Goal: Transaction & Acquisition: Book appointment/travel/reservation

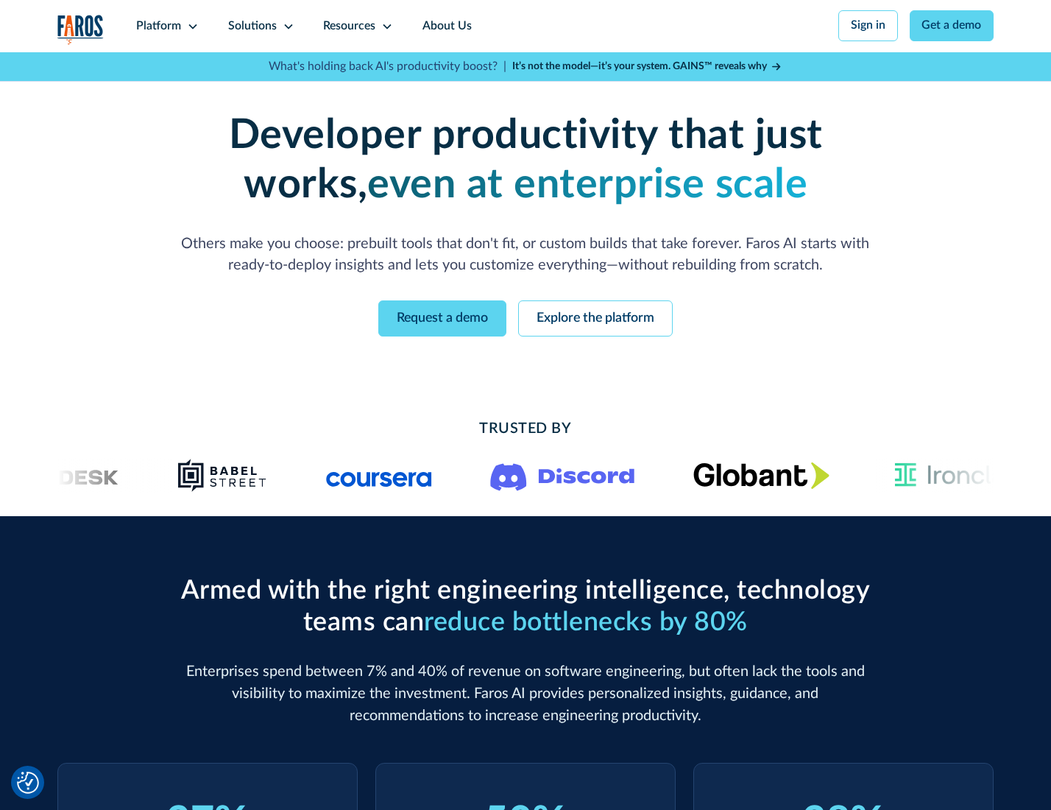
click at [191, 26] on icon at bounding box center [193, 27] width 12 height 12
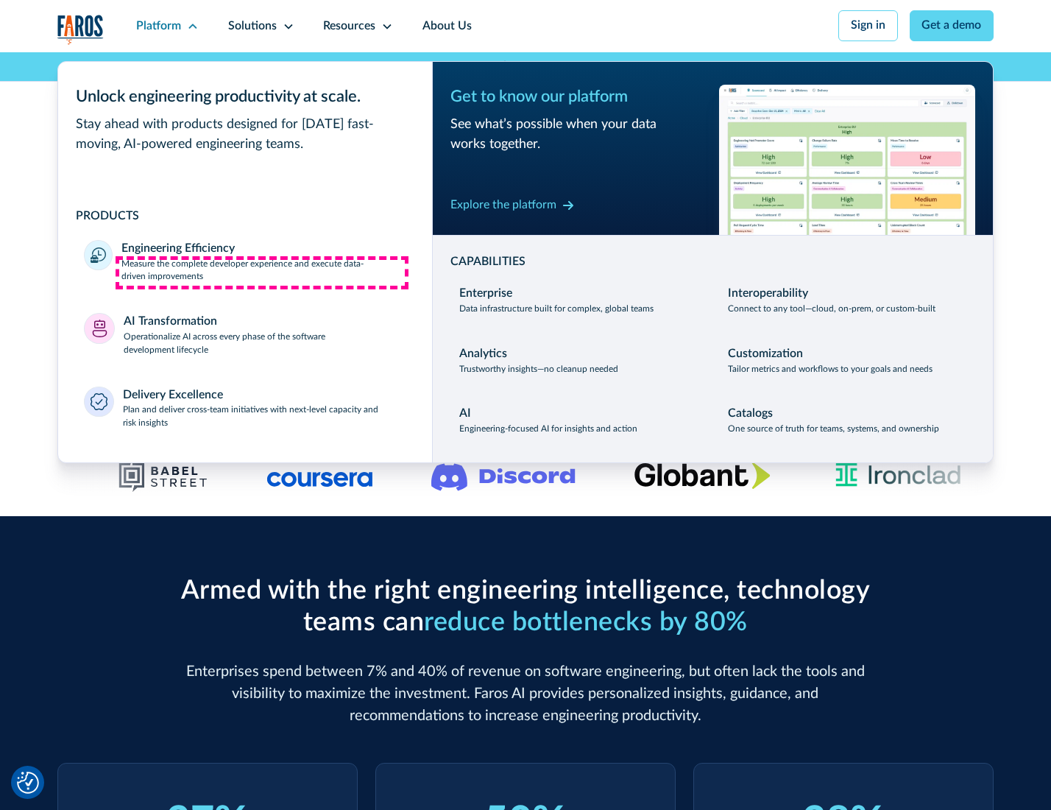
click at [262, 272] on p "Measure the complete developer experience and execute data-driven improvements" at bounding box center [263, 271] width 284 height 26
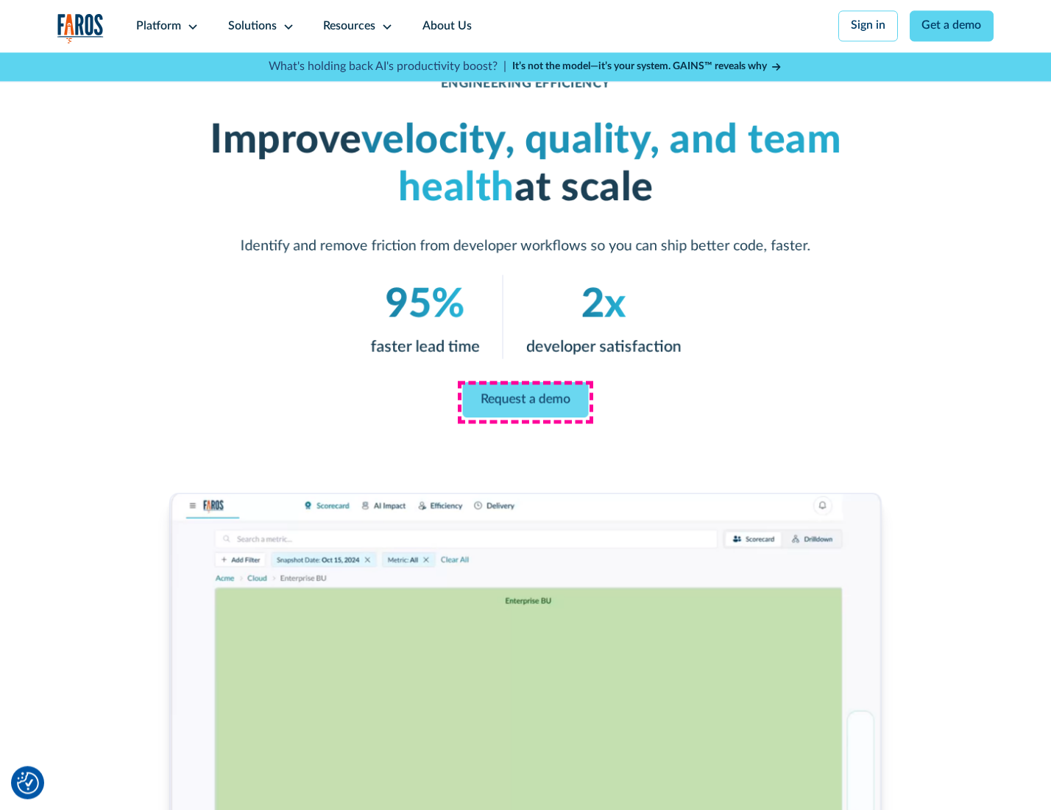
click at [525, 401] on link "Request a demo" at bounding box center [526, 399] width 126 height 35
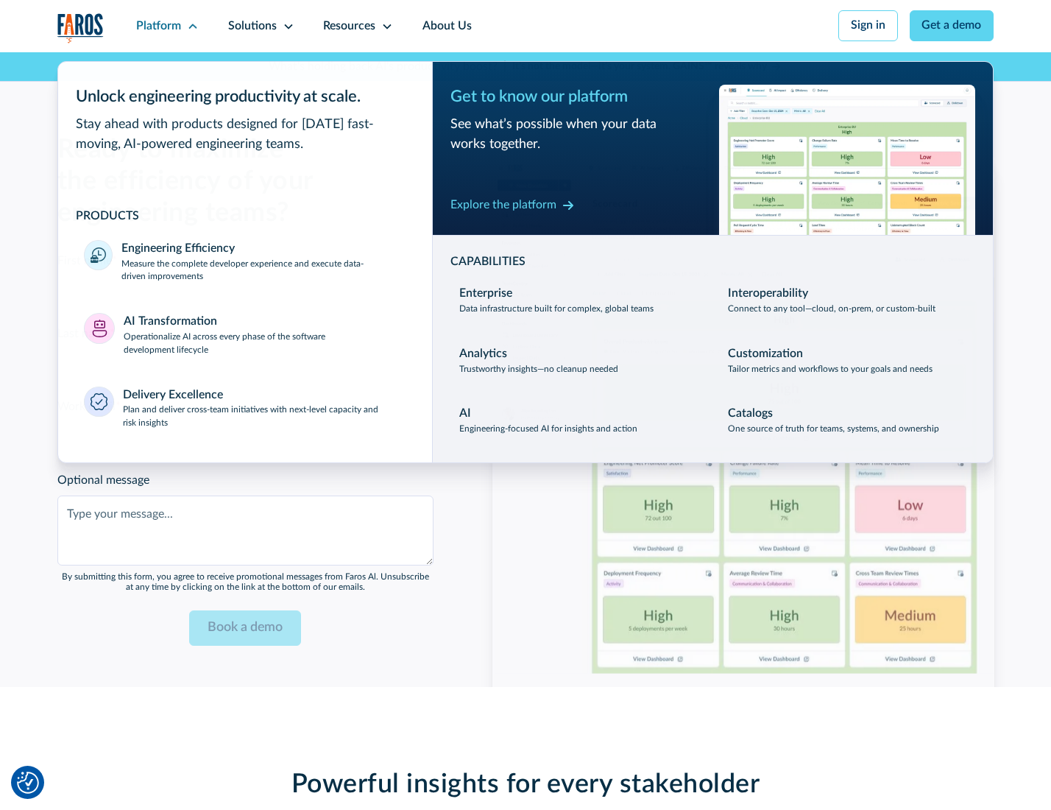
scroll to position [3204, 0]
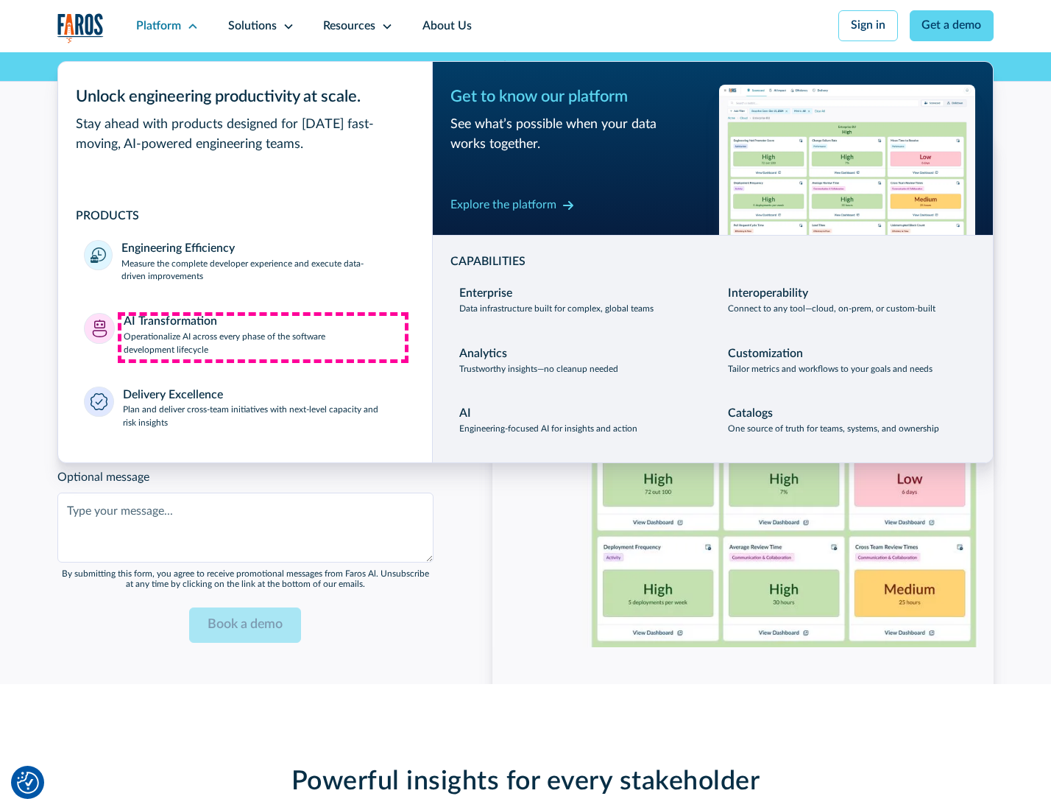
click at [263, 337] on p "Operationalize AI across every phase of the software development lifecycle" at bounding box center [265, 343] width 283 height 26
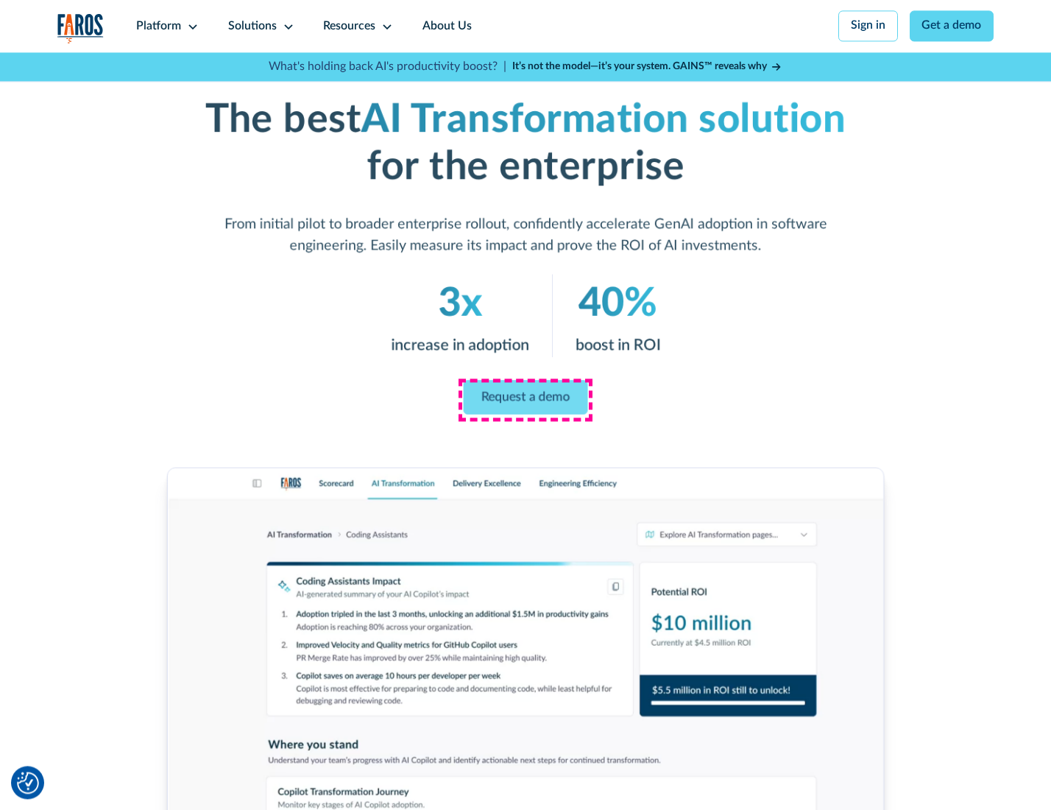
click at [525, 400] on link "Request a demo" at bounding box center [526, 397] width 124 height 35
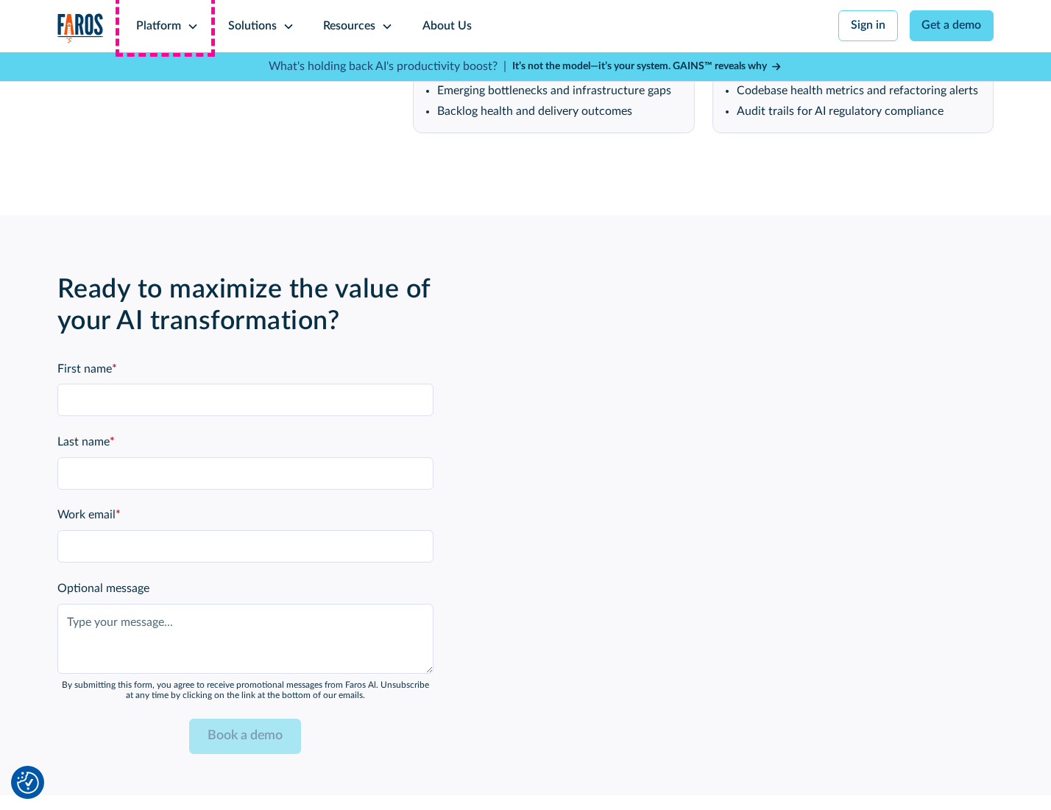
click at [165, 26] on div "Platform" at bounding box center [158, 27] width 45 height 18
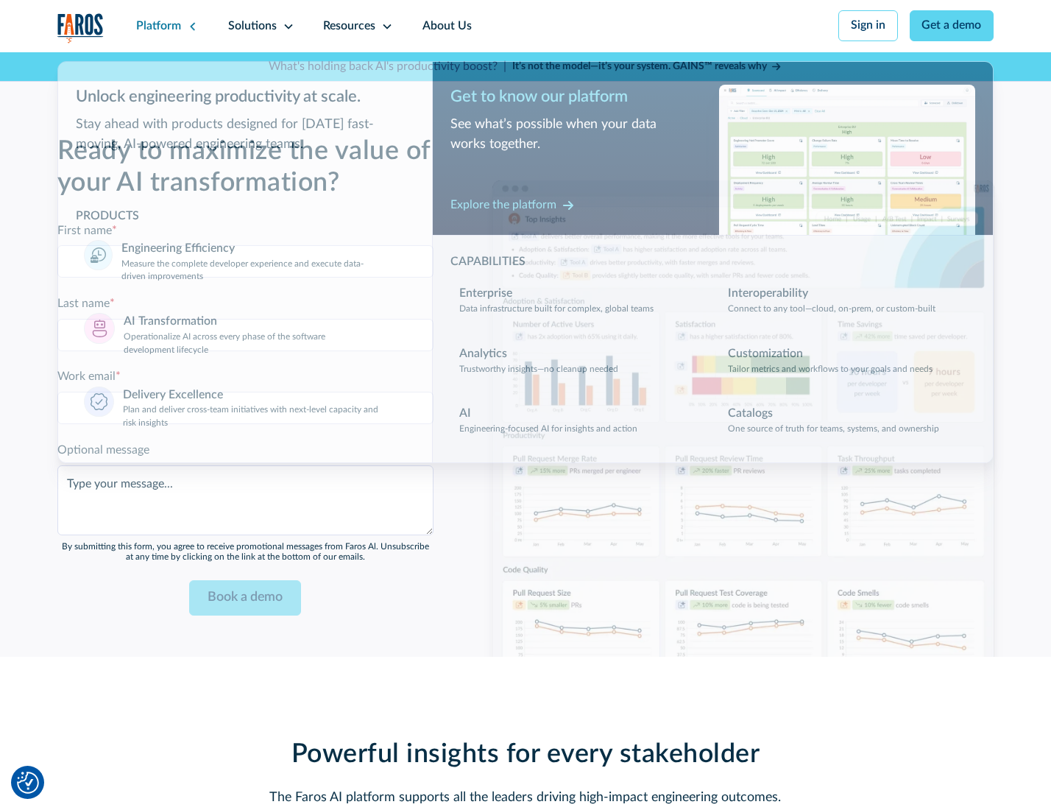
scroll to position [3559, 0]
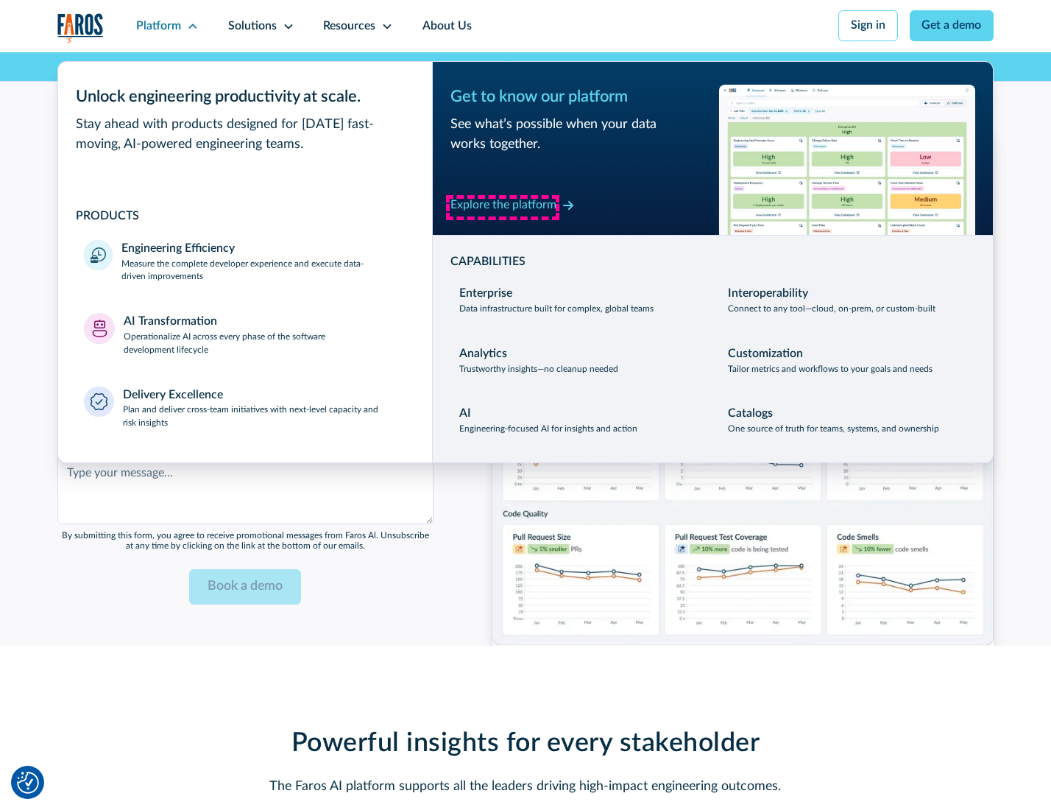
click at [503, 207] on div "Explore the platform" at bounding box center [503, 206] width 106 height 18
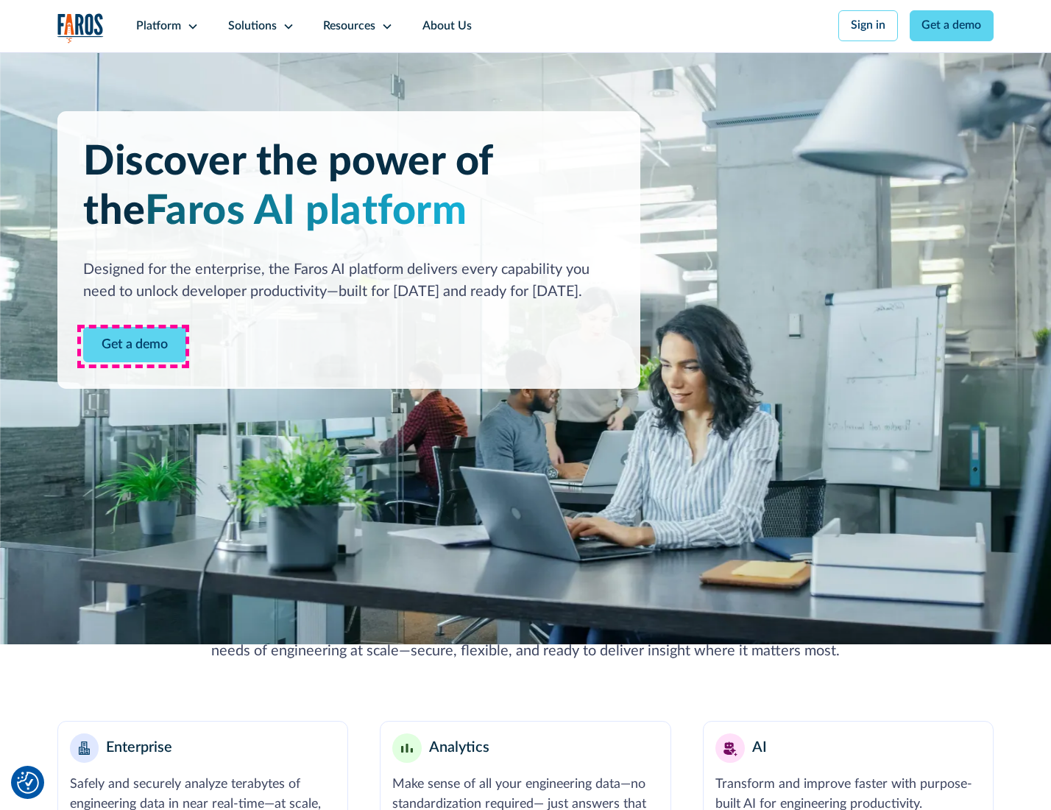
click at [133, 346] on link "Get a demo" at bounding box center [134, 345] width 103 height 36
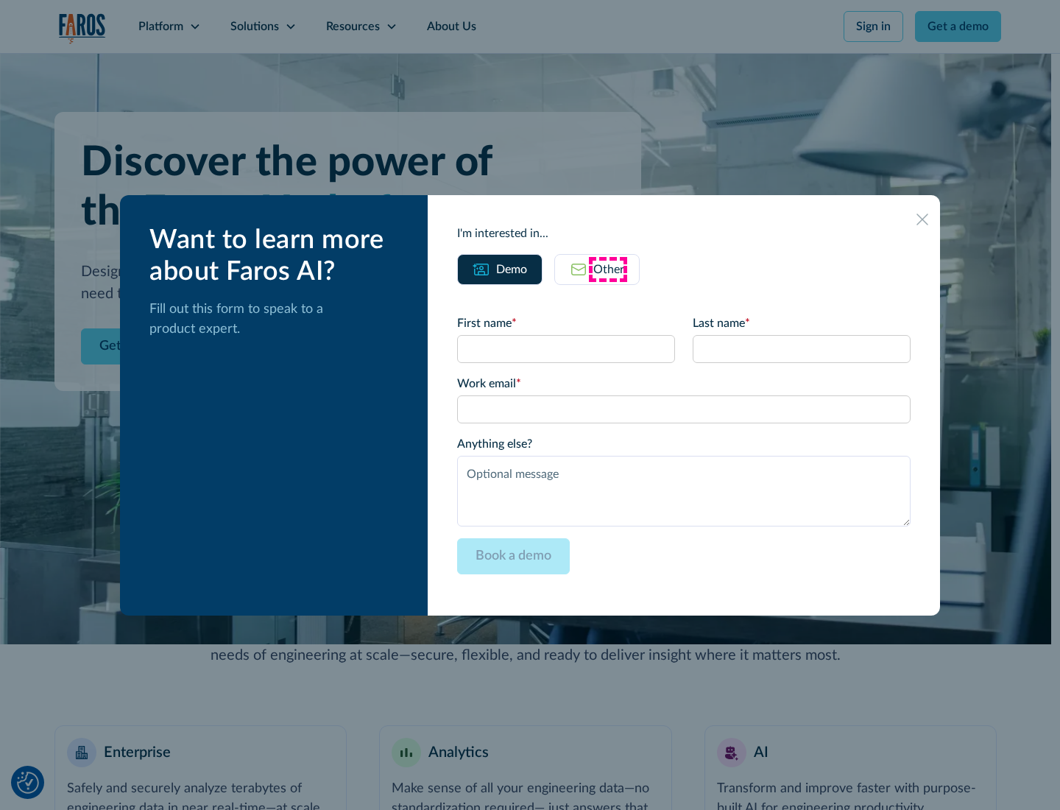
click at [608, 269] on div "Other" at bounding box center [608, 270] width 31 height 18
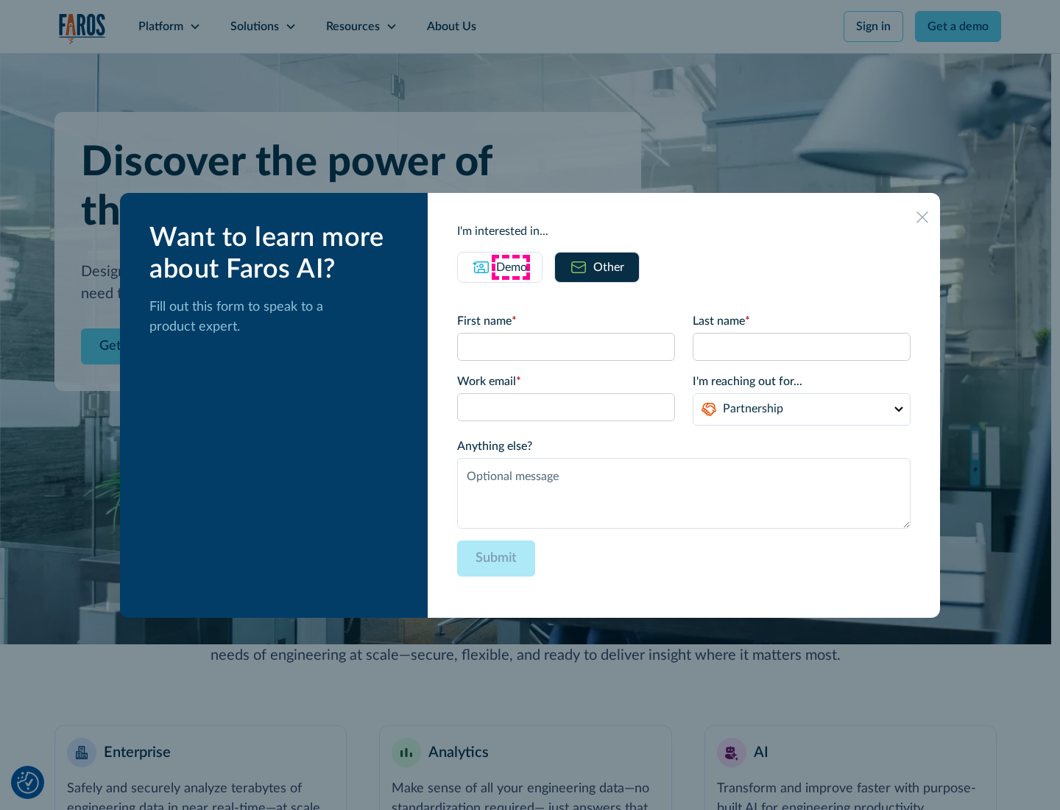
click at [510, 266] on div "Demo" at bounding box center [511, 267] width 31 height 18
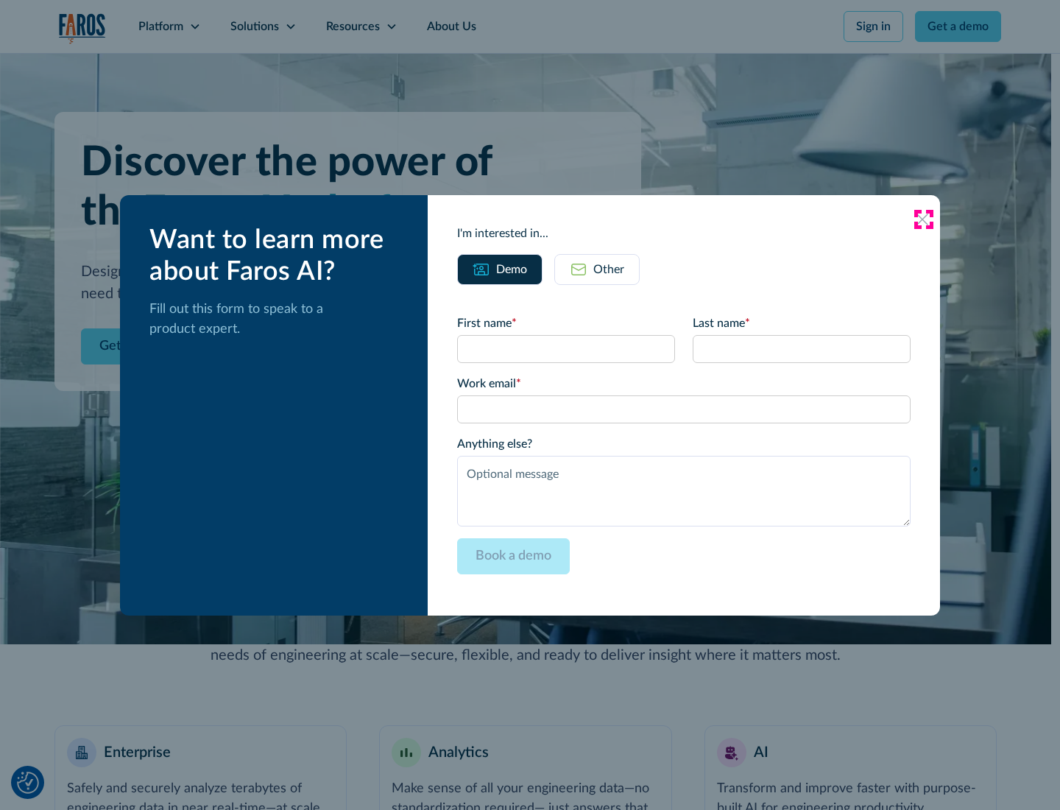
click at [923, 219] on icon at bounding box center [922, 219] width 12 height 12
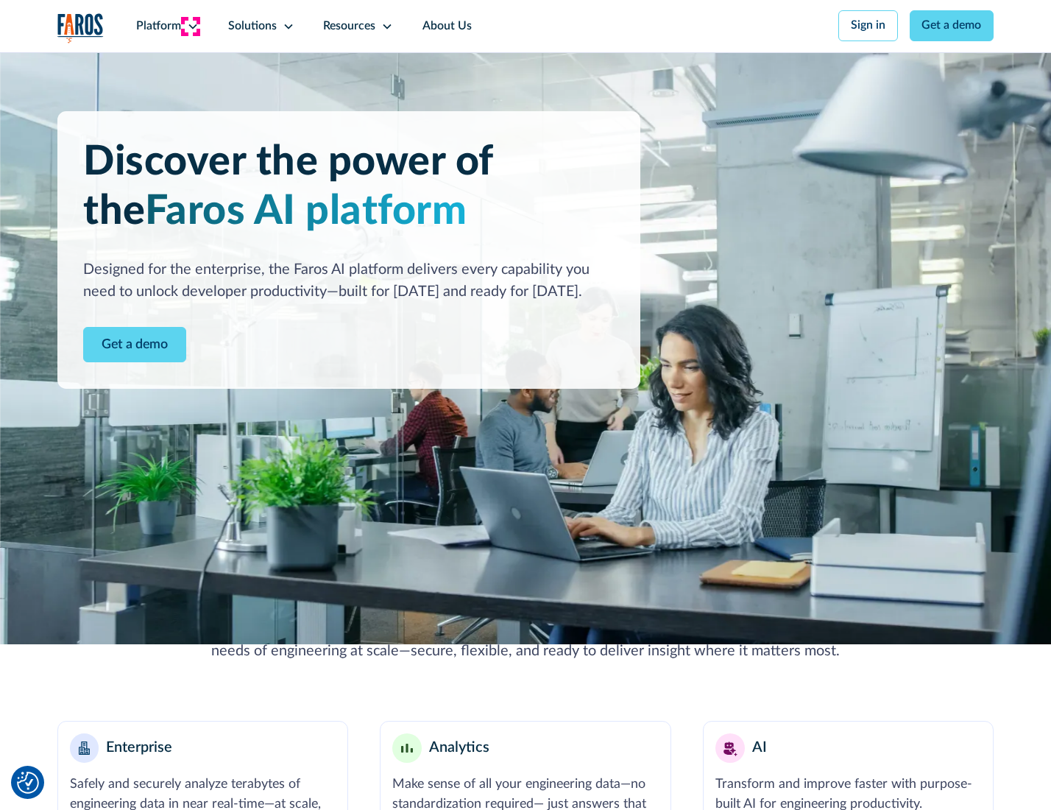
click at [191, 26] on icon at bounding box center [193, 27] width 12 height 12
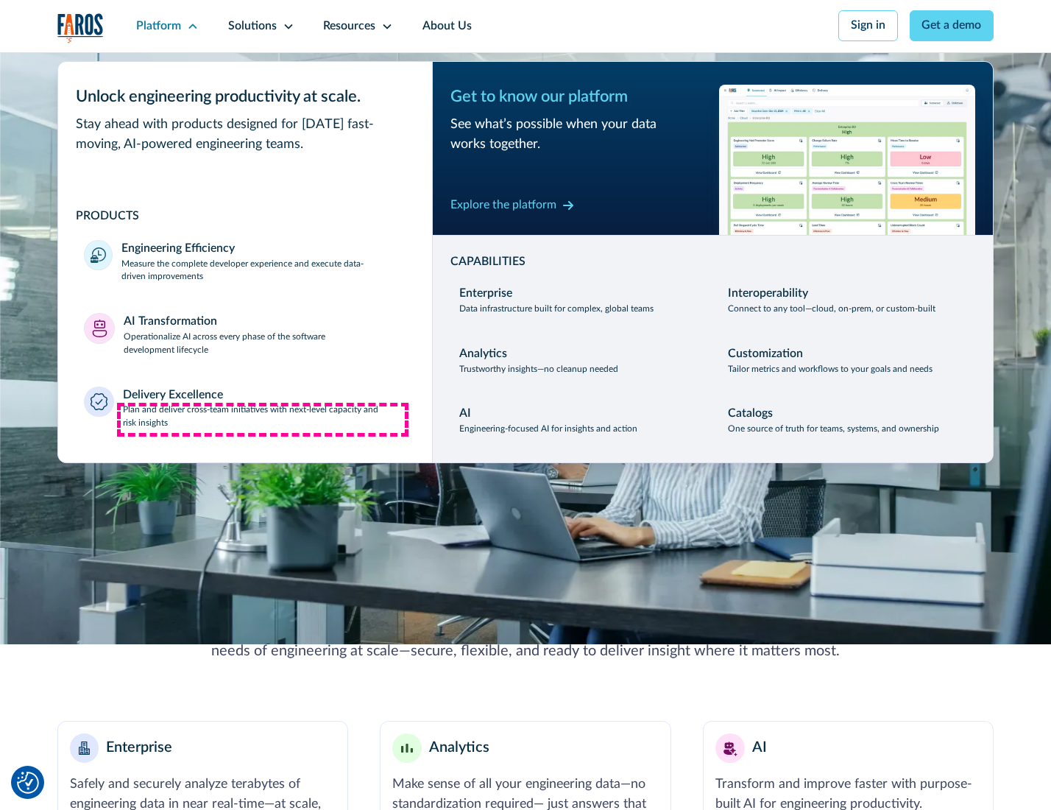
click at [263, 420] on p "Plan and deliver cross-team initiatives with next-level capacity and risk insig…" at bounding box center [264, 416] width 283 height 26
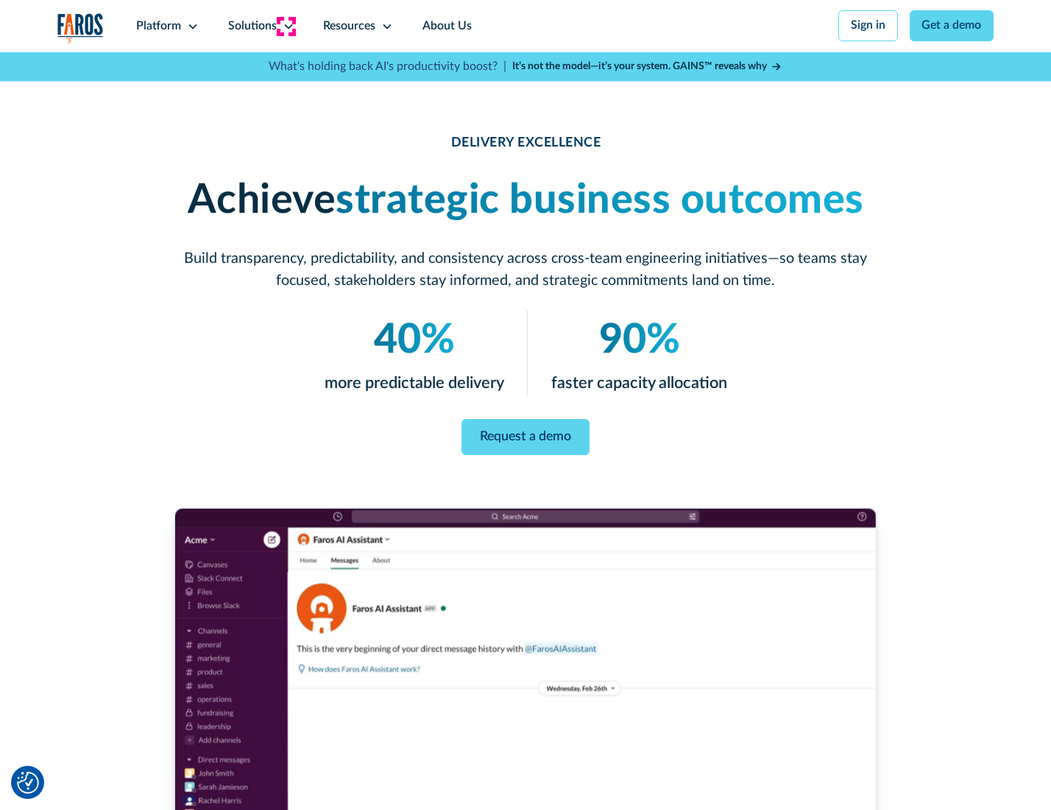
click at [286, 26] on icon at bounding box center [289, 27] width 12 height 12
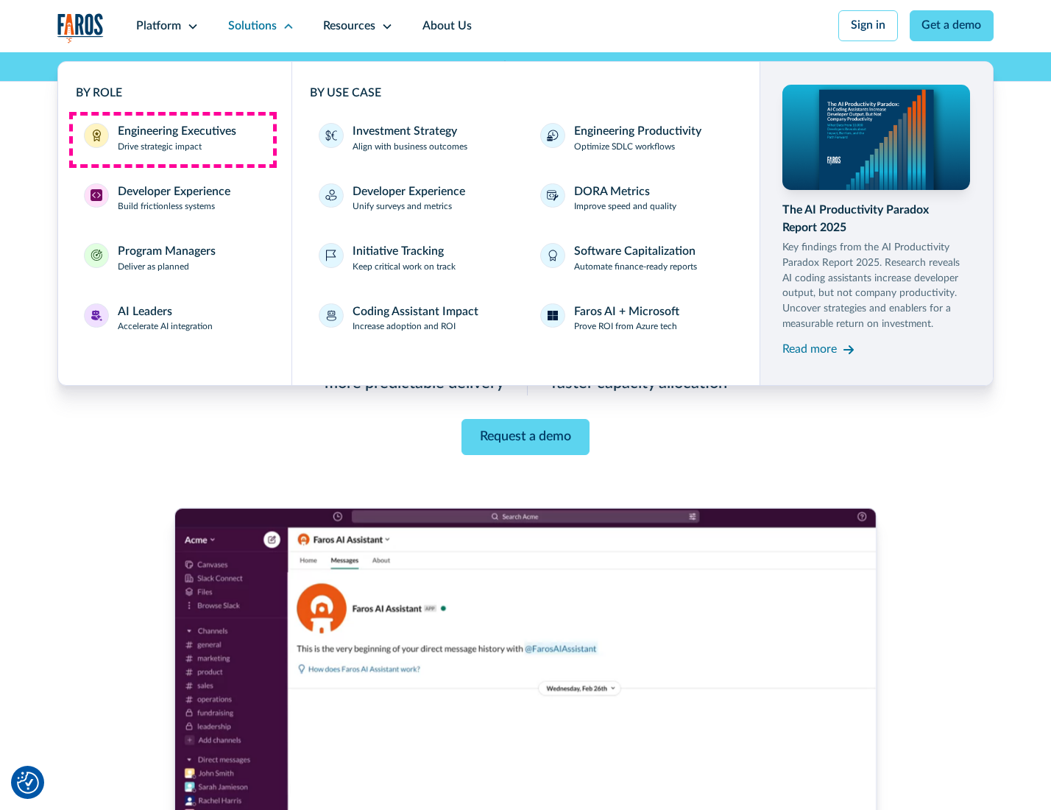
click at [172, 139] on div "Engineering Executives" at bounding box center [177, 132] width 119 height 18
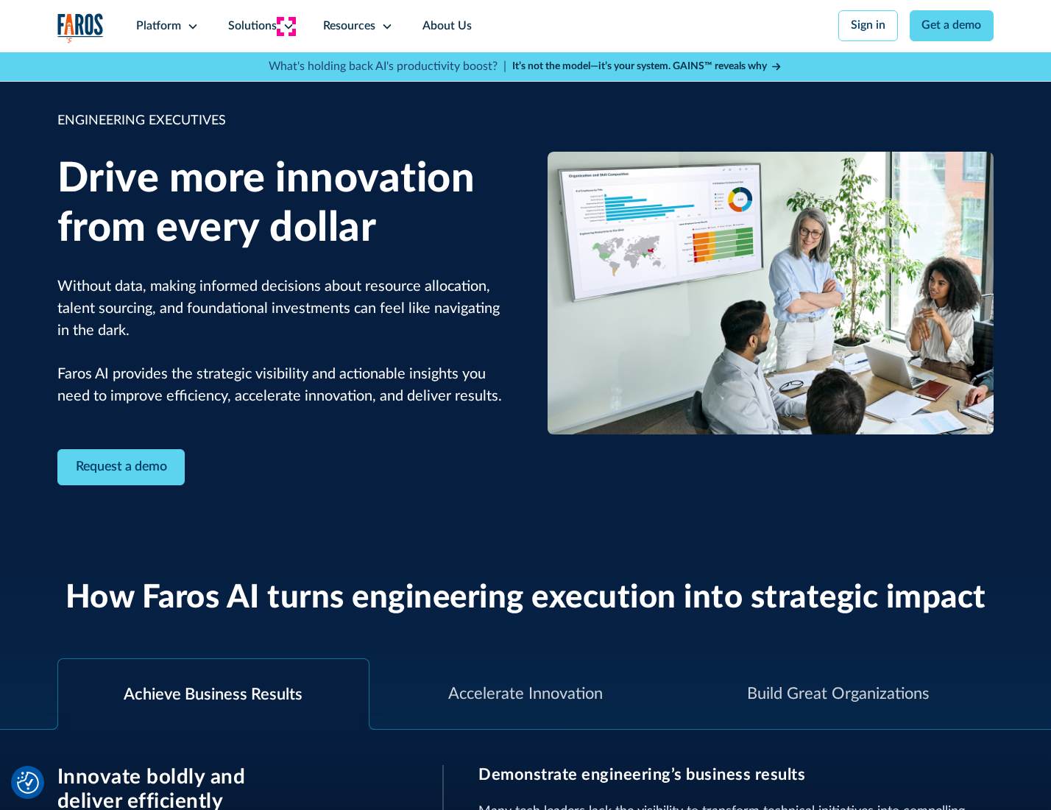
click at [286, 26] on icon at bounding box center [289, 27] width 12 height 12
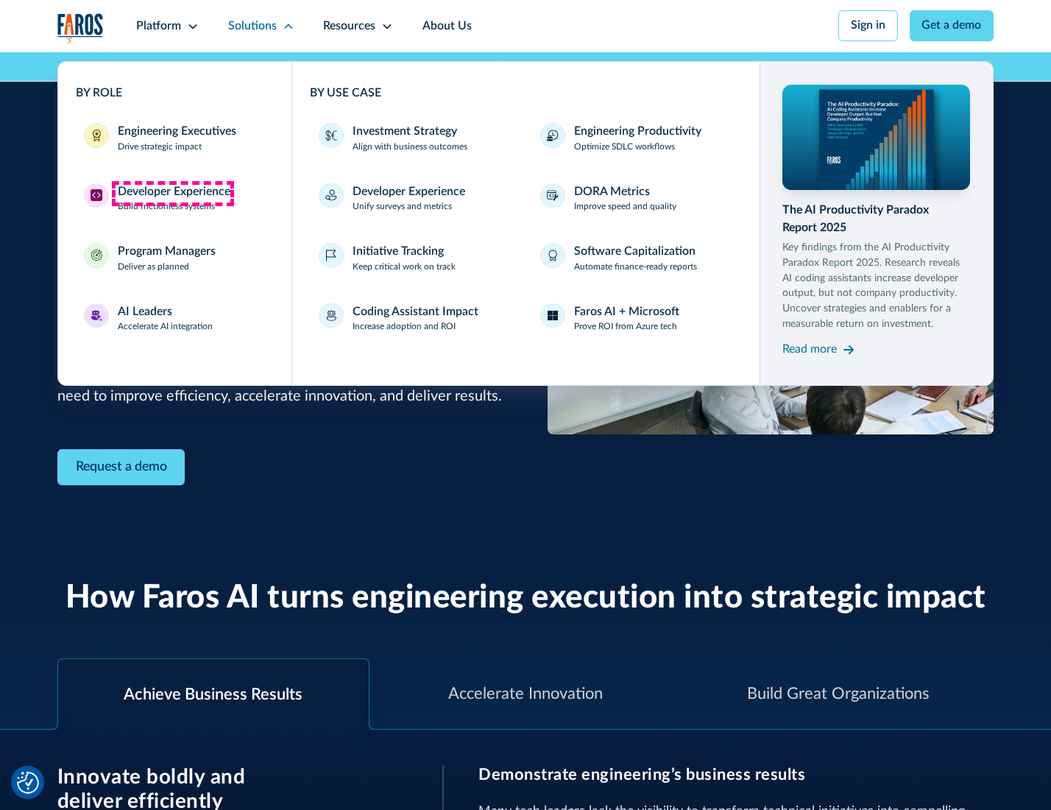
click at [172, 193] on div "Developer Experience" at bounding box center [174, 192] width 113 height 18
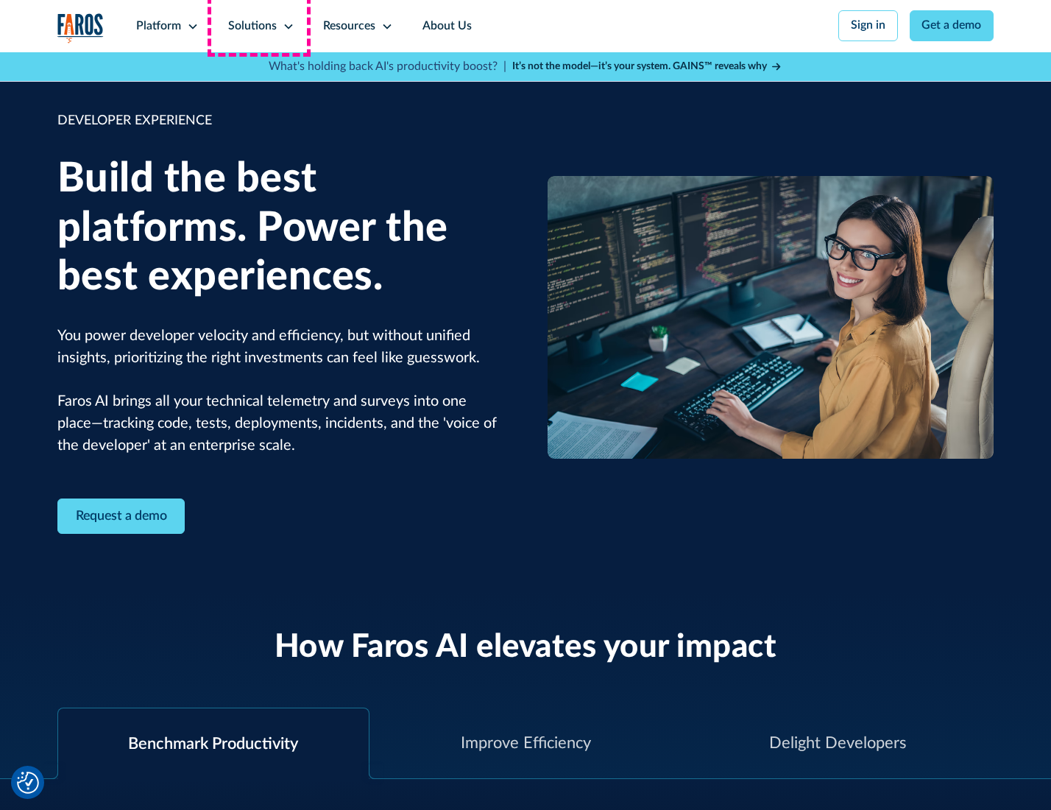
click at [259, 26] on div "Solutions" at bounding box center [252, 27] width 49 height 18
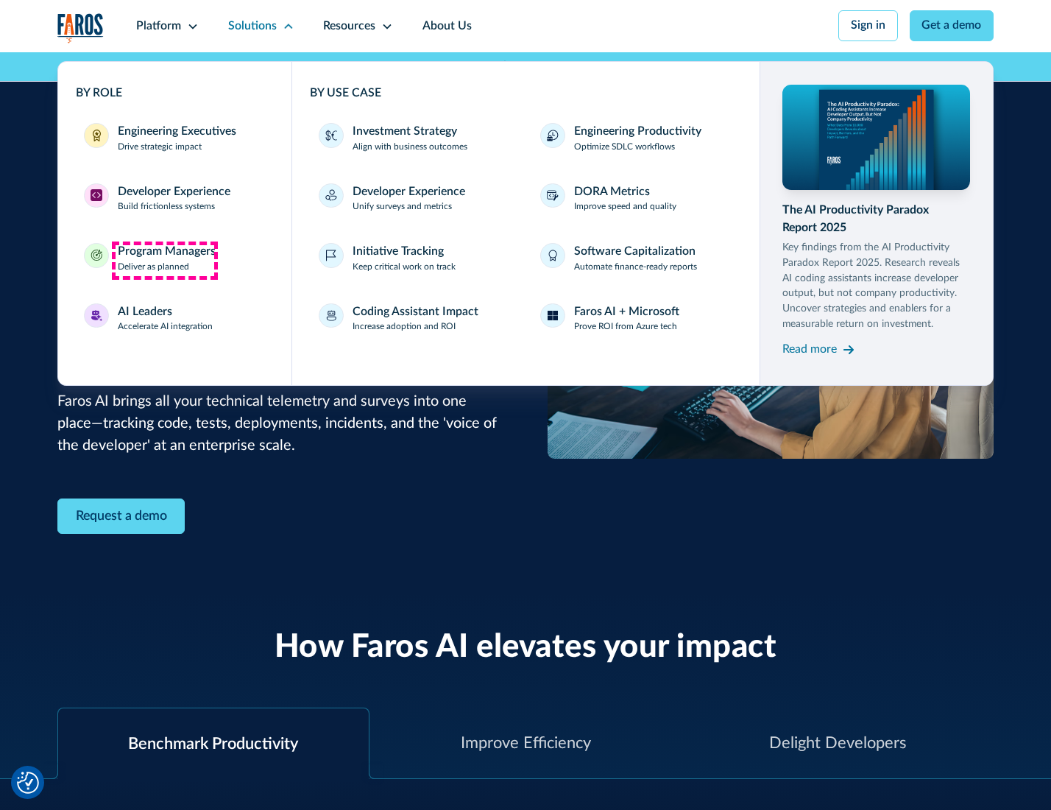
click at [164, 260] on div "Program Managers" at bounding box center [167, 252] width 98 height 18
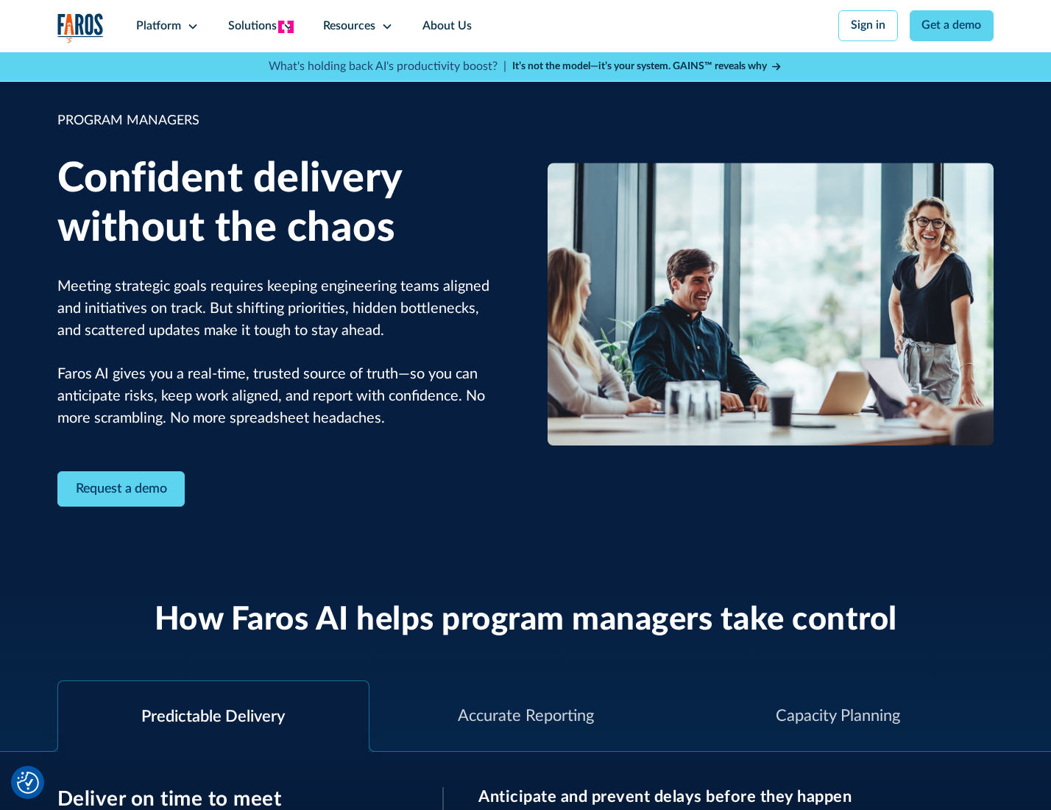
click at [286, 26] on icon at bounding box center [289, 27] width 12 height 12
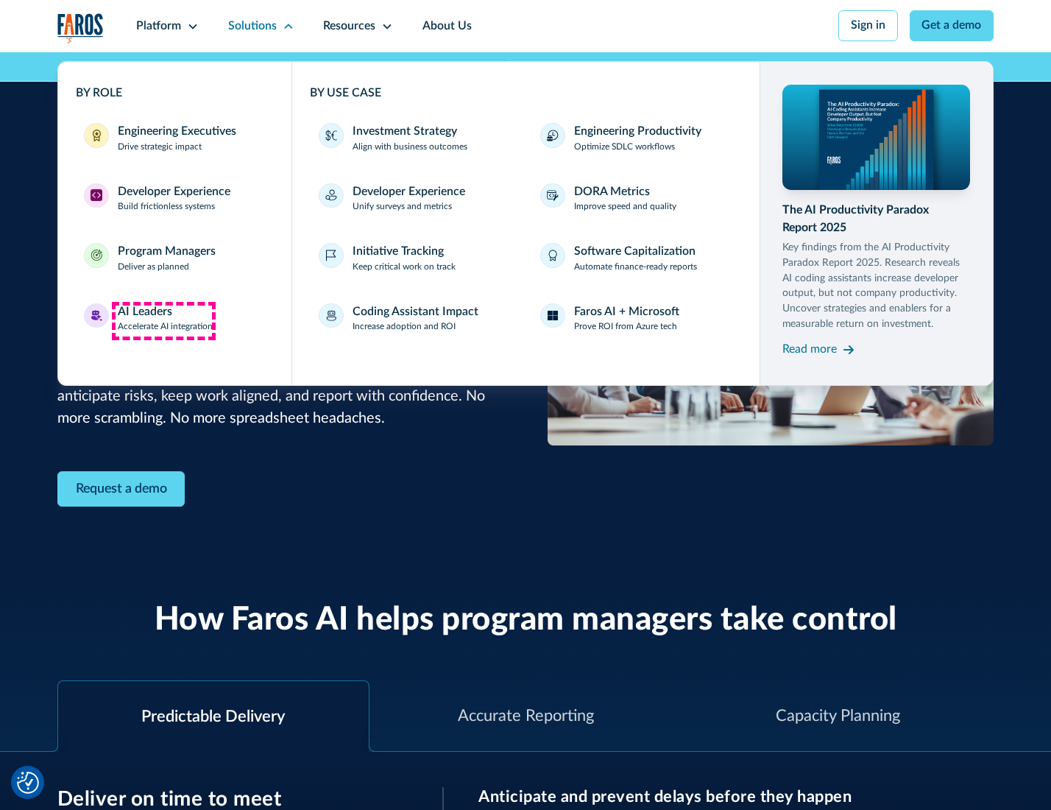
click at [163, 320] on div "AI Leaders" at bounding box center [145, 312] width 54 height 18
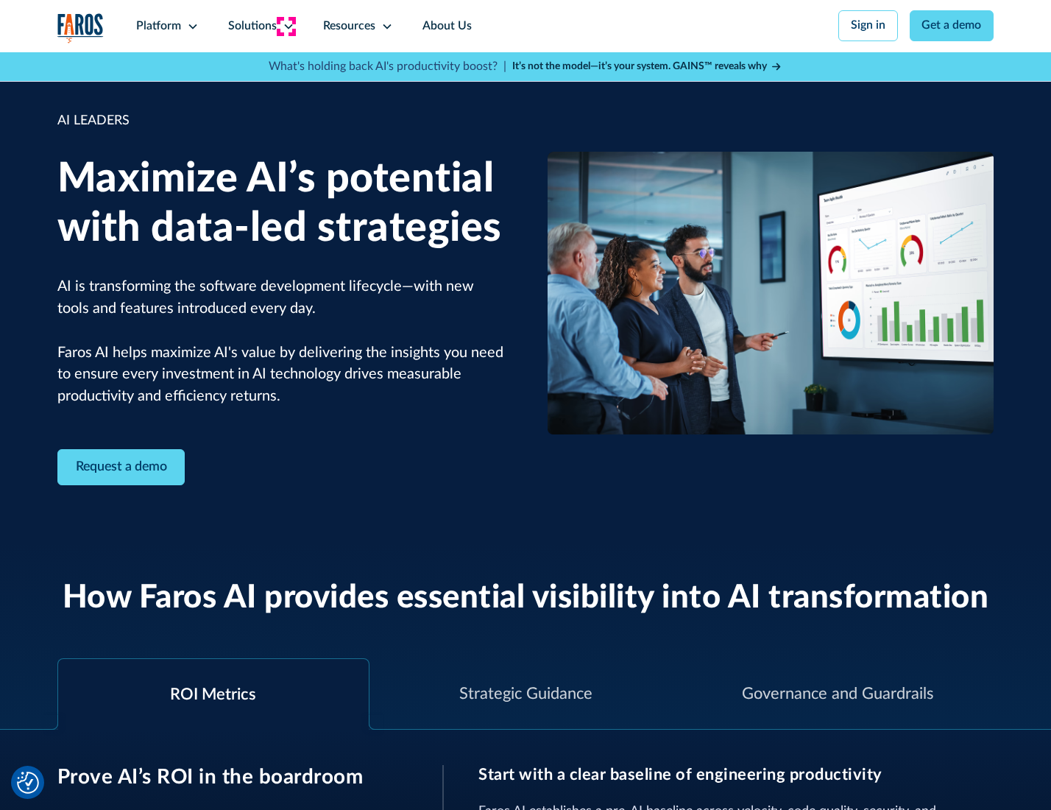
click at [286, 26] on icon at bounding box center [289, 27] width 12 height 12
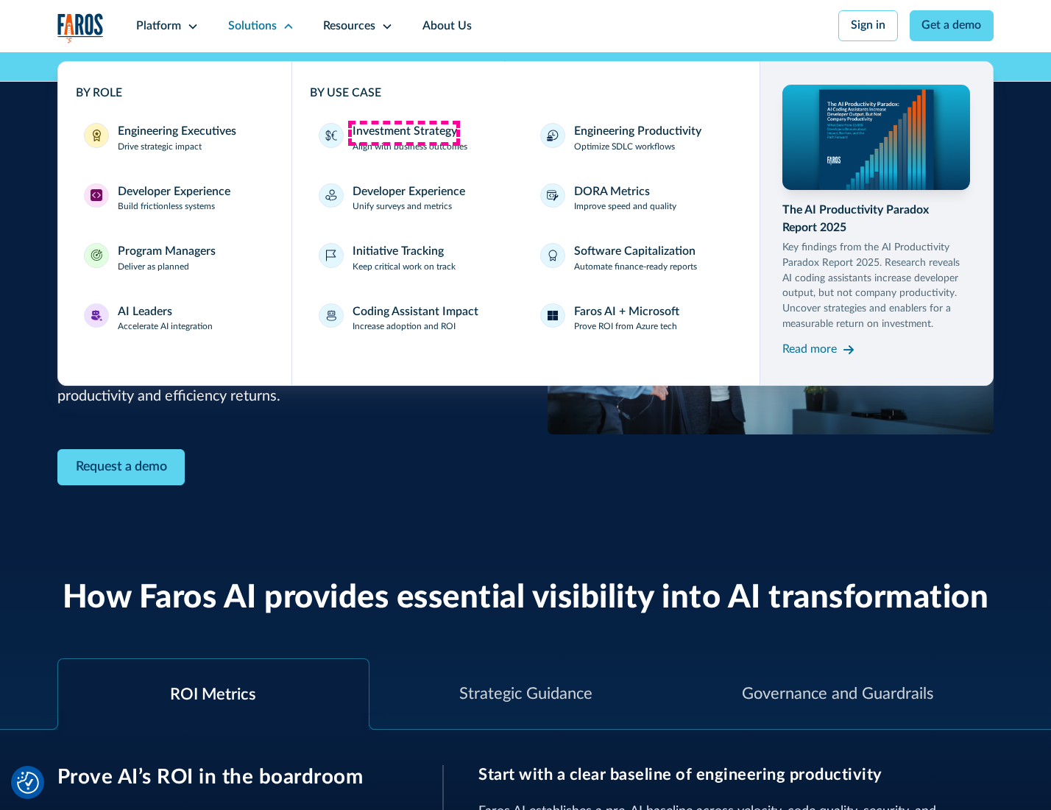
click at [403, 132] on div "Investment Strategy" at bounding box center [405, 132] width 105 height 18
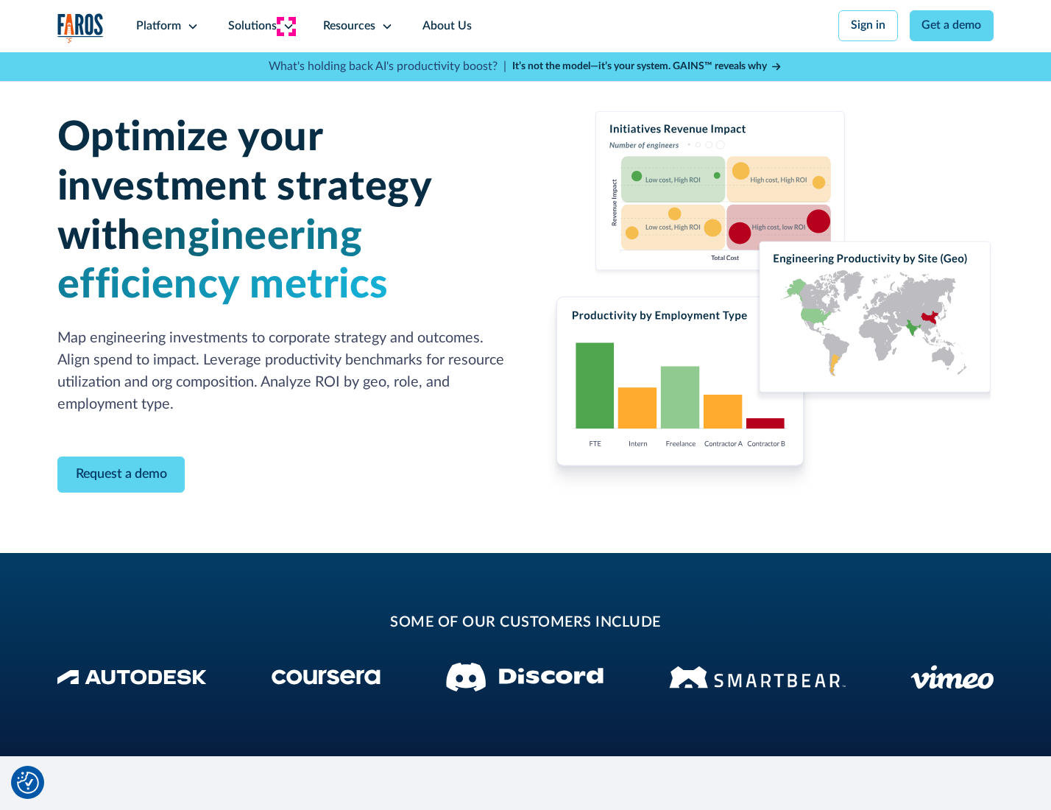
click at [286, 26] on icon at bounding box center [289, 27] width 12 height 12
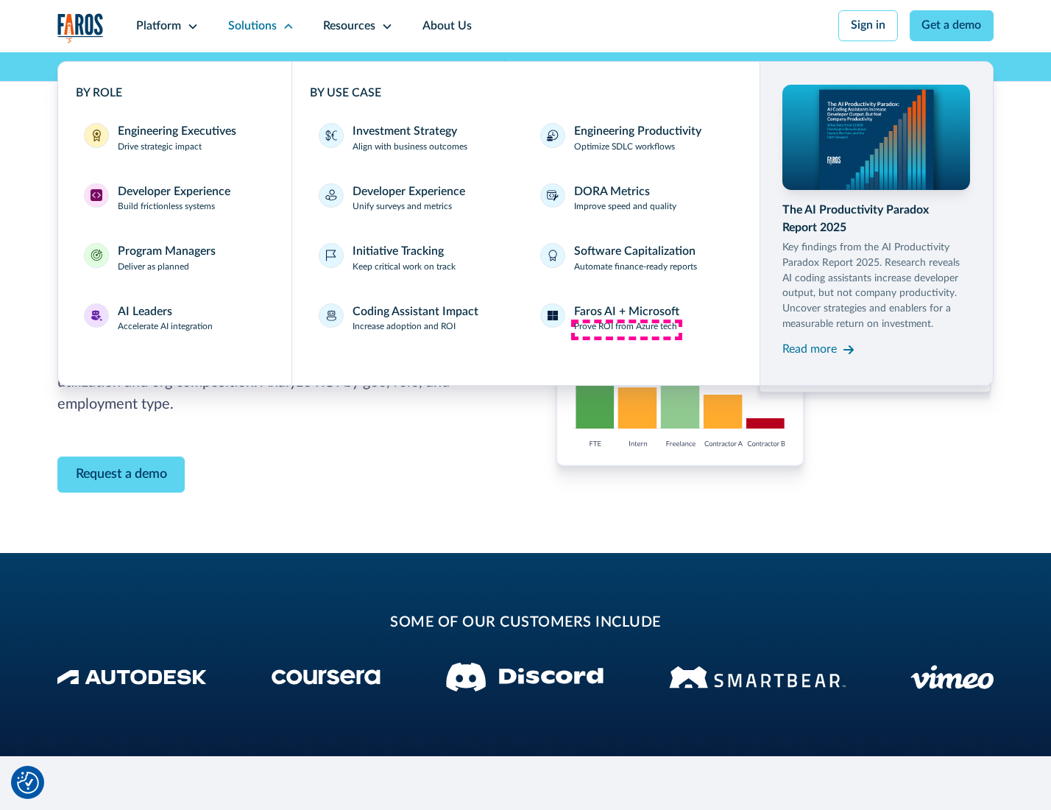
click at [626, 329] on p "Prove ROI from Azure tech" at bounding box center [625, 326] width 103 height 13
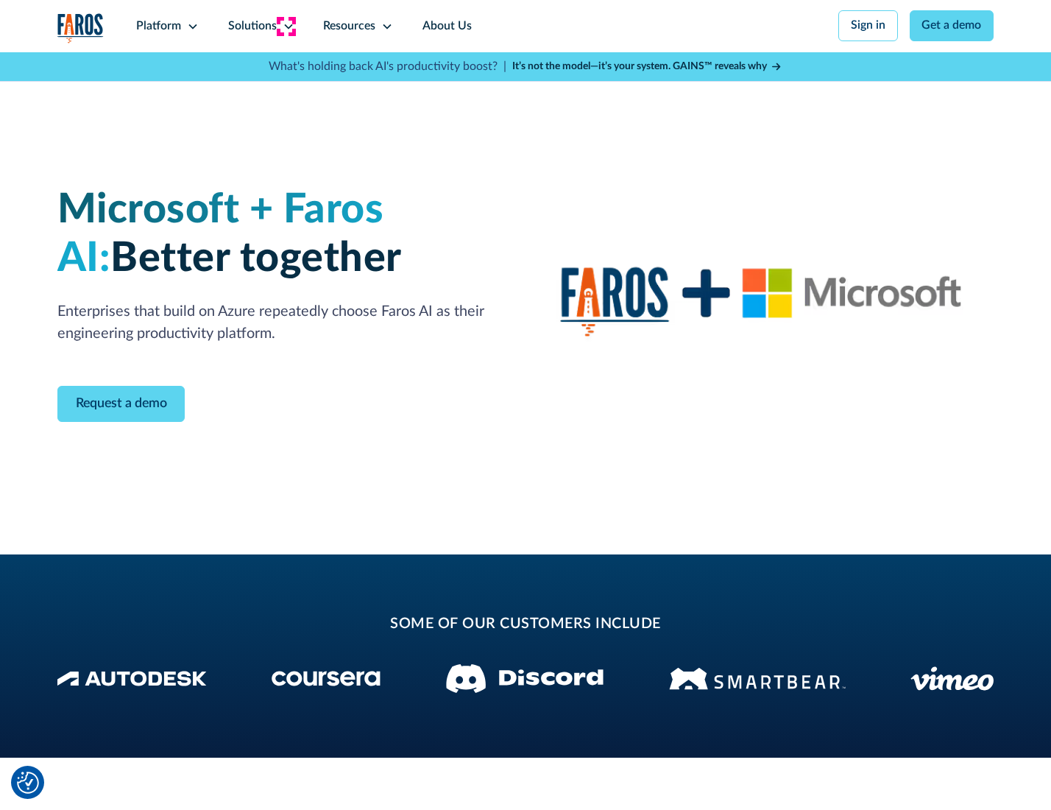
click at [286, 26] on icon at bounding box center [289, 27] width 12 height 12
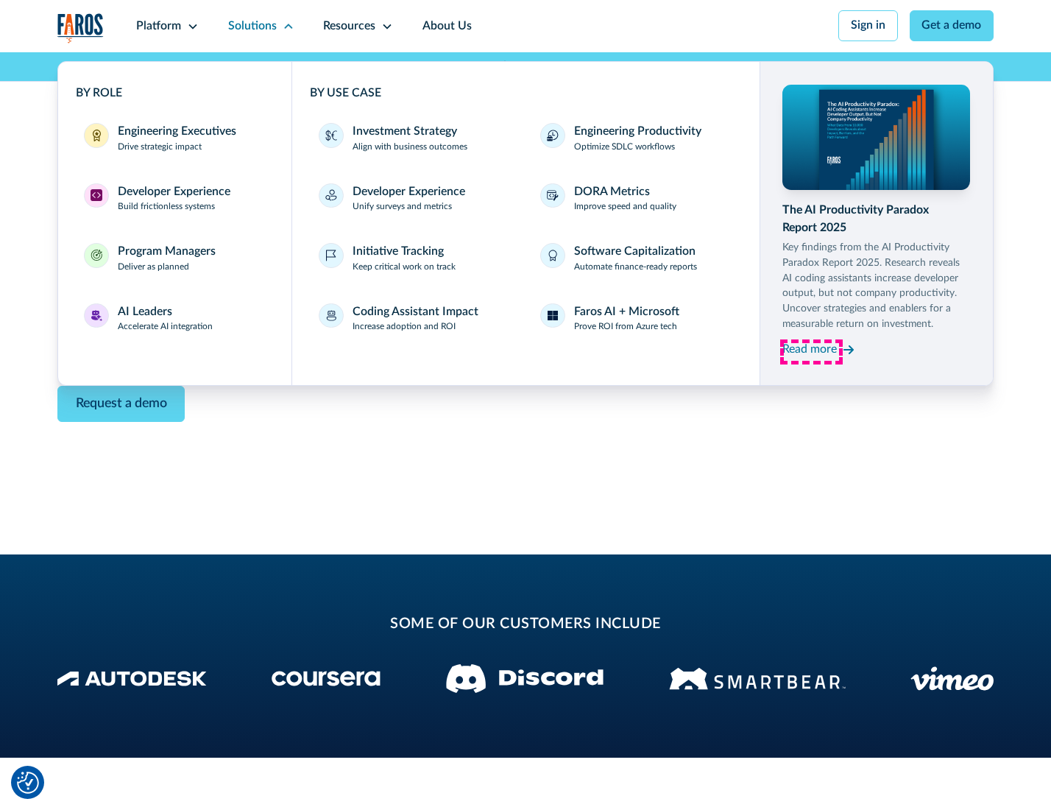
click at [811, 352] on div "Read more" at bounding box center [809, 350] width 54 height 18
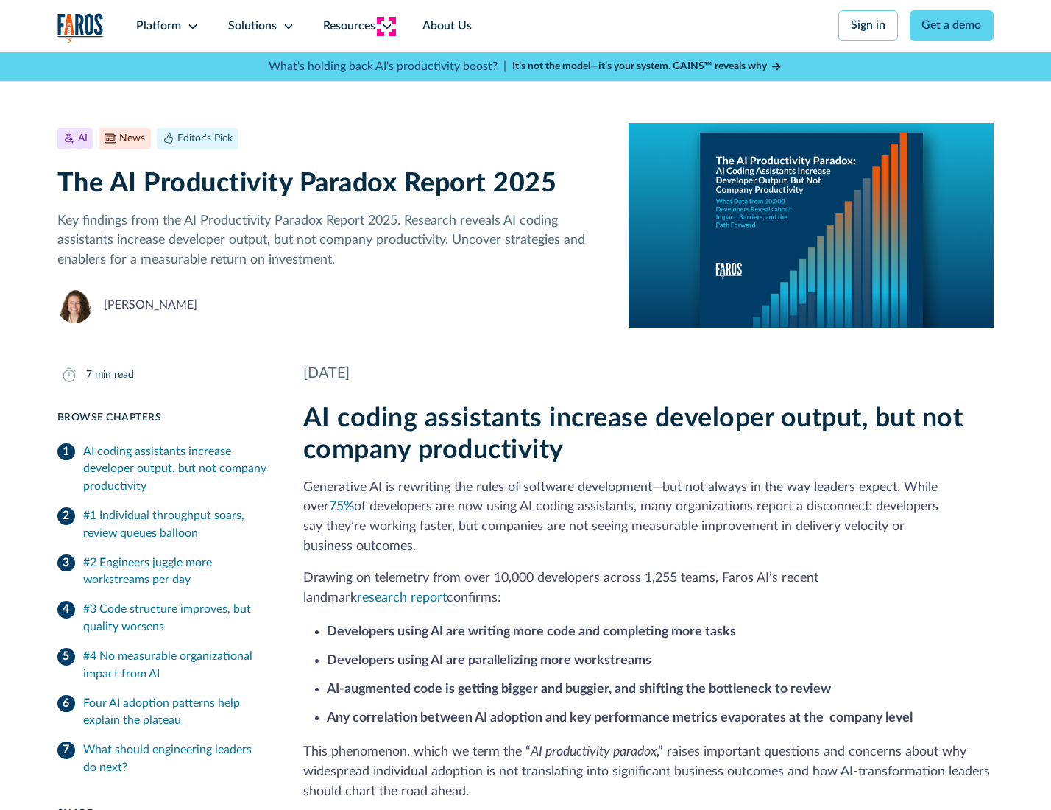
click at [386, 26] on icon at bounding box center [387, 27] width 12 height 12
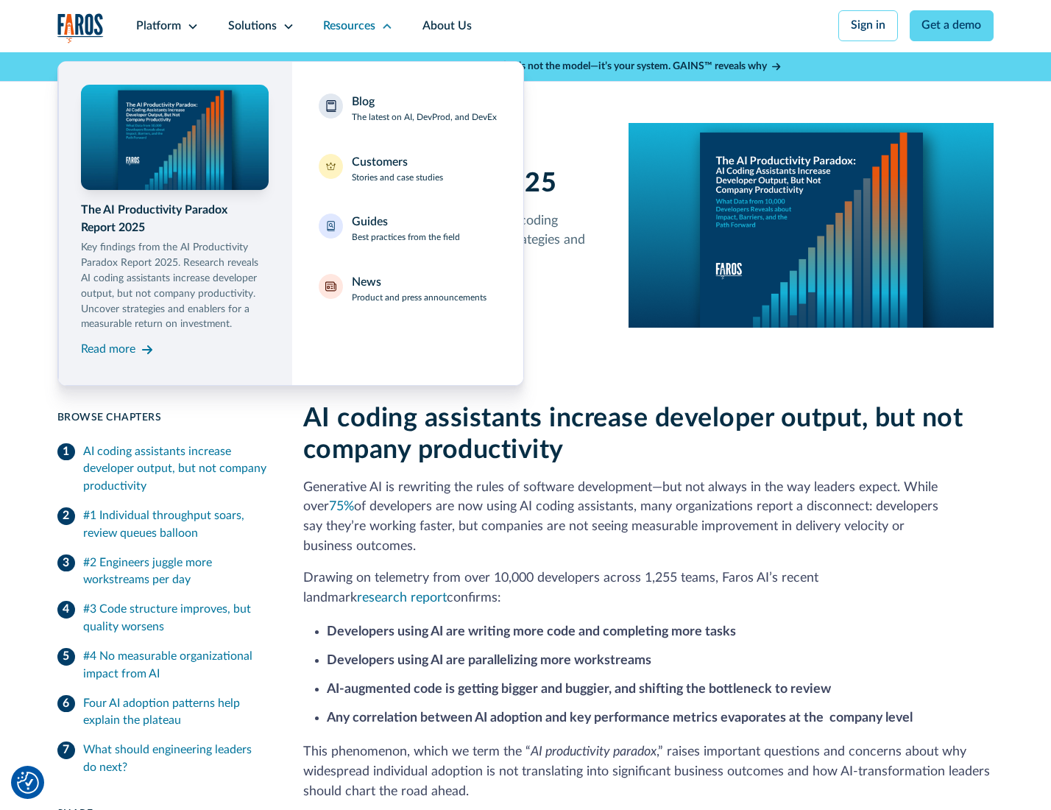
click at [423, 110] on div "Blog The latest on AI, DevProd, and DevEx" at bounding box center [424, 108] width 145 height 31
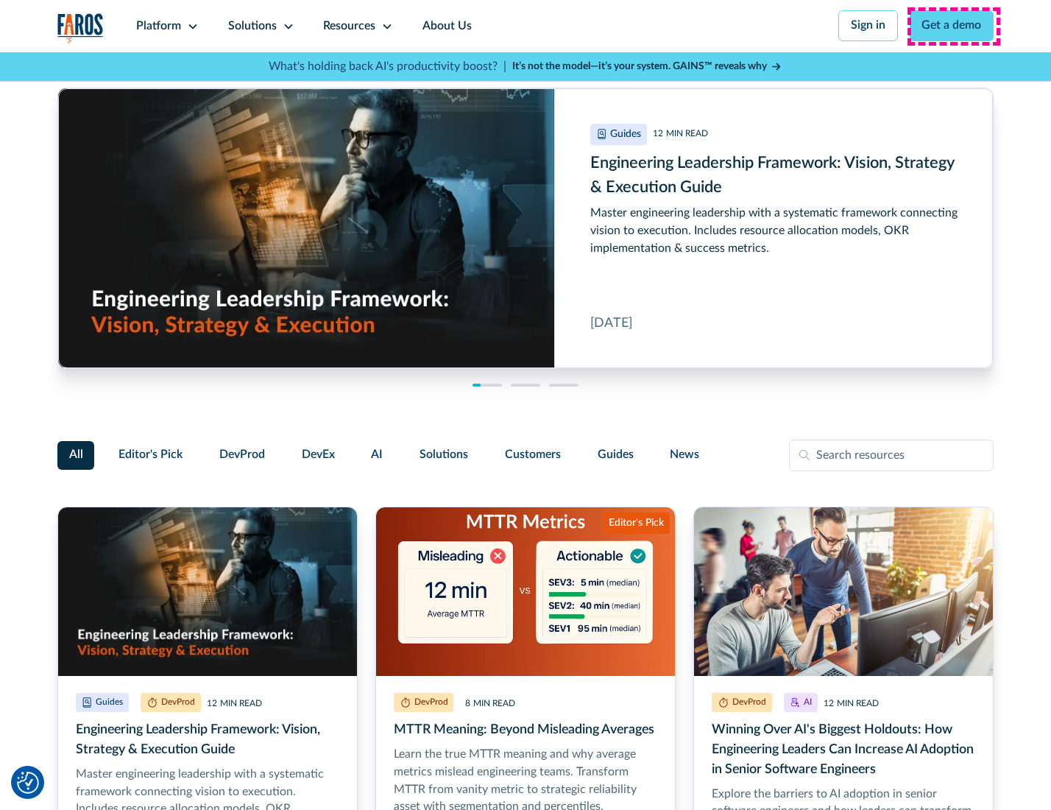
click at [953, 26] on link "Get a demo" at bounding box center [952, 25] width 85 height 31
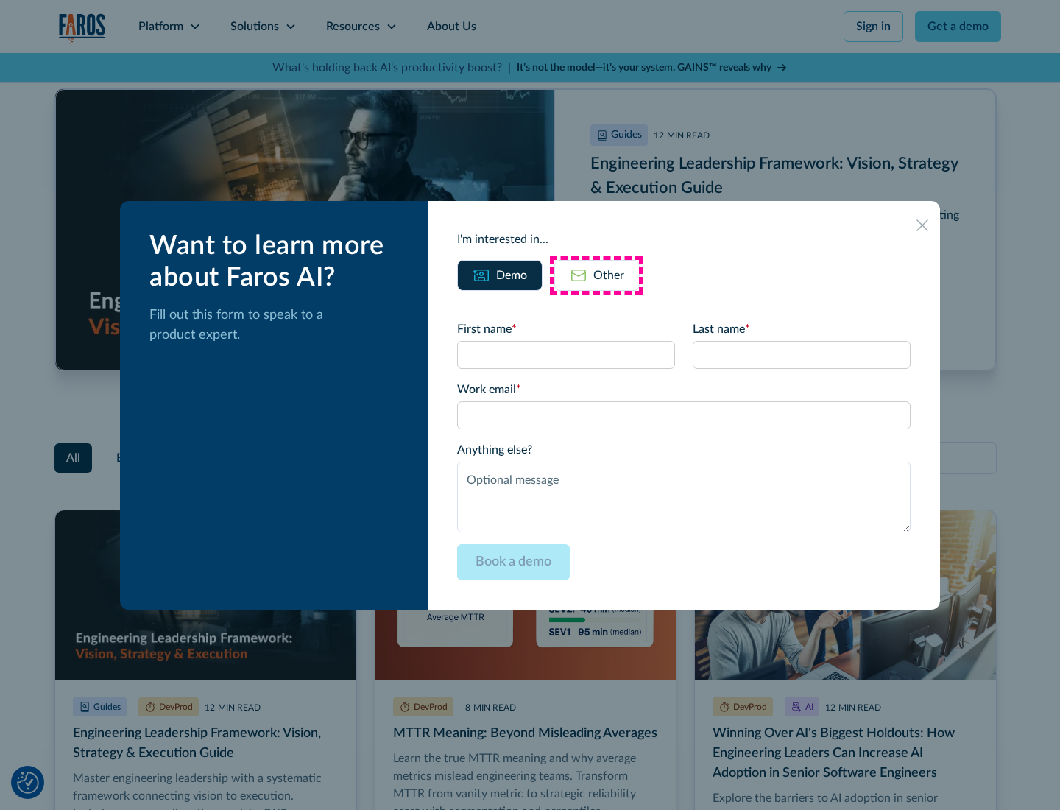
click at [596, 275] on div "Other" at bounding box center [608, 275] width 31 height 18
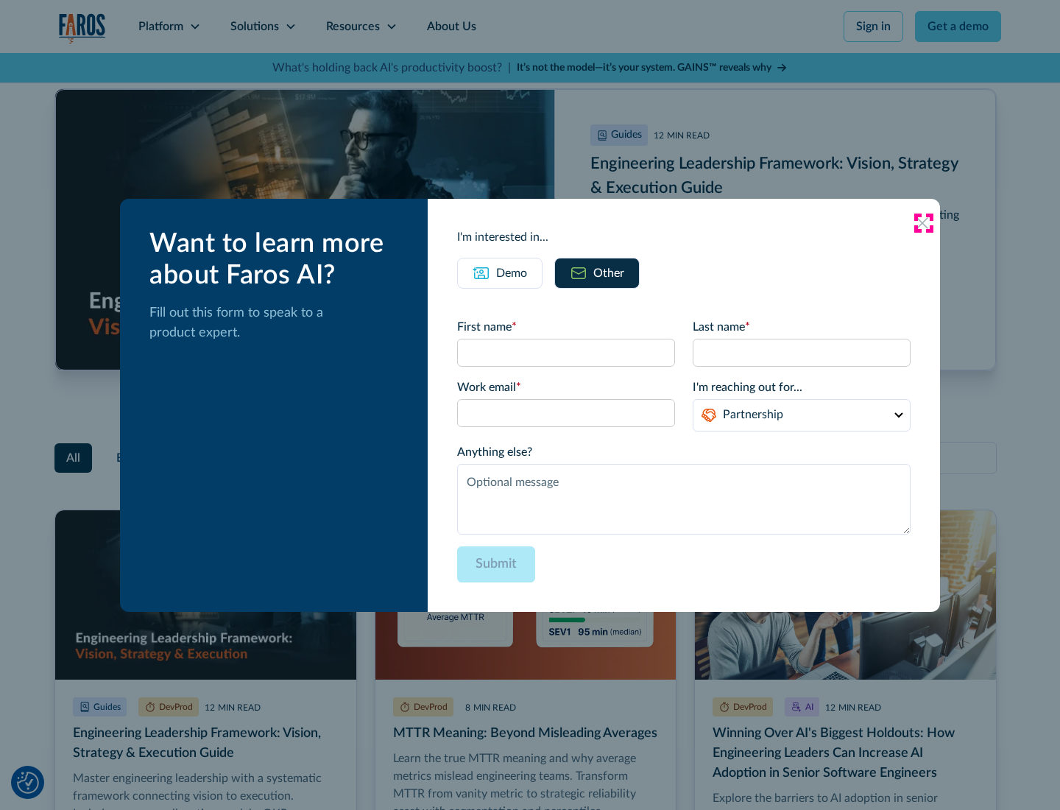
click at [923, 222] on icon at bounding box center [922, 223] width 12 height 12
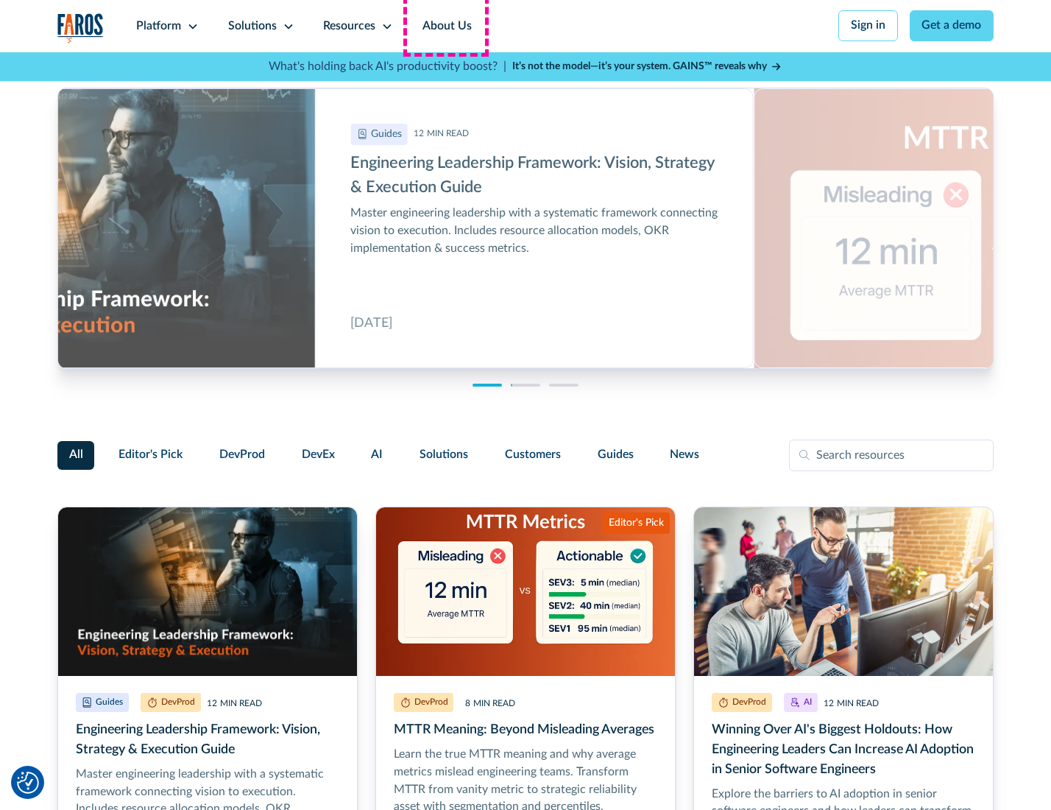
click at [445, 26] on link "About Us" at bounding box center [447, 26] width 79 height 52
